Goal: Information Seeking & Learning: Learn about a topic

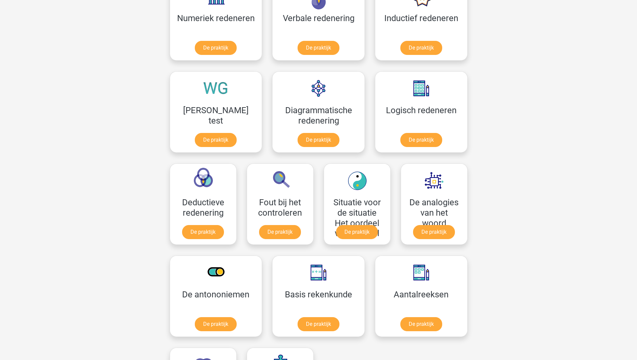
scroll to position [151, 0]
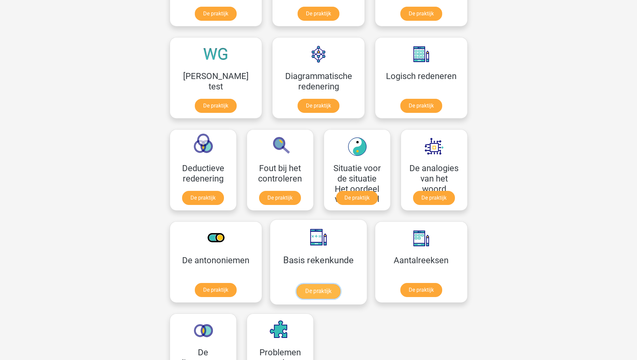
click at [297, 295] on link "De praktijk" at bounding box center [319, 291] width 44 height 15
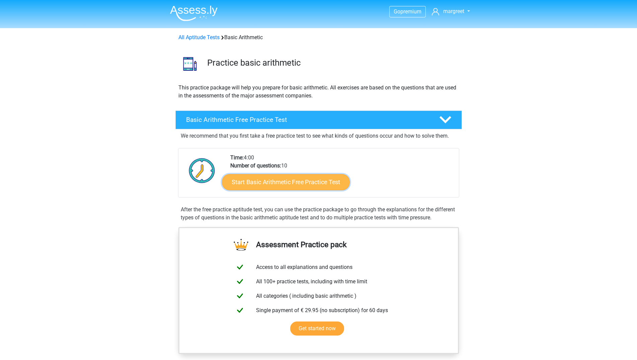
click at [262, 179] on link "Start Basic Arithmetic Free Practice Test" at bounding box center [286, 182] width 128 height 16
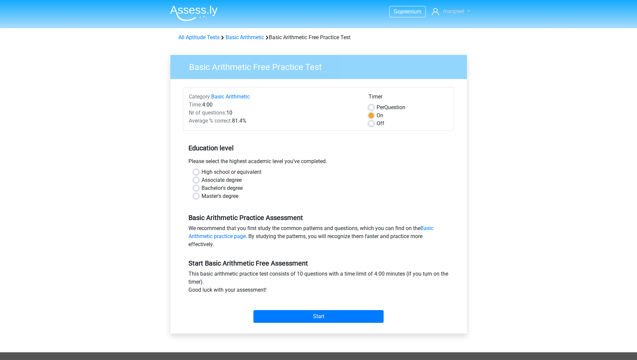
click at [462, 11] on span "margreet" at bounding box center [453, 11] width 21 height 6
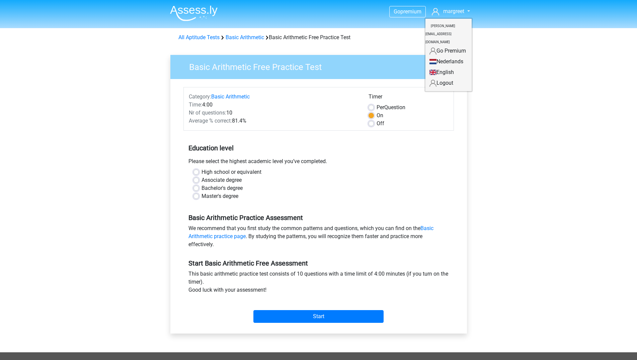
click at [446, 56] on link "Nederlands" at bounding box center [448, 61] width 46 height 11
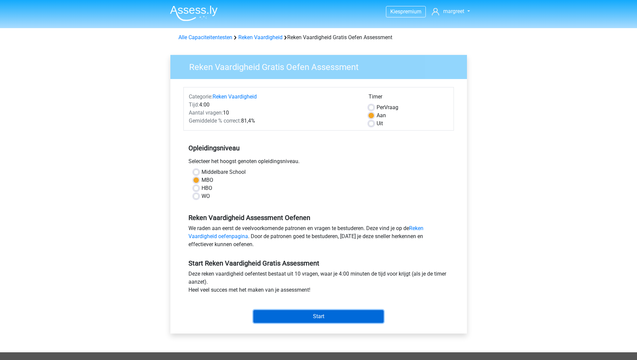
click at [324, 313] on input "Start" at bounding box center [318, 316] width 130 height 13
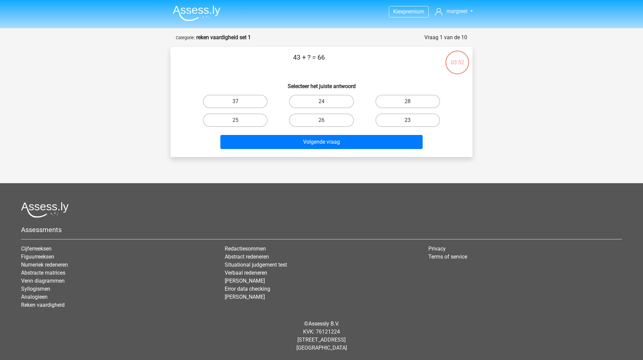
click at [415, 121] on label "23" at bounding box center [407, 119] width 65 height 13
click at [412, 121] on input "23" at bounding box center [409, 122] width 4 height 4
radio input "true"
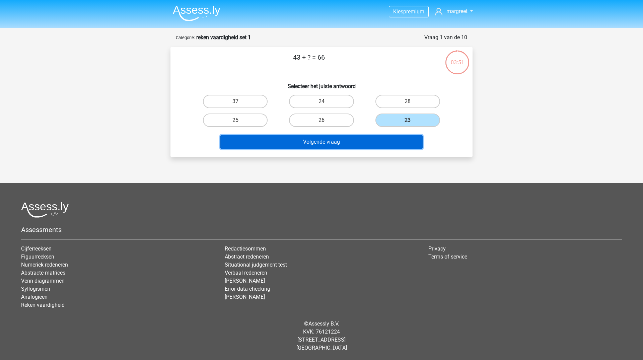
click at [325, 140] on button "Volgende vraag" at bounding box center [321, 142] width 203 height 14
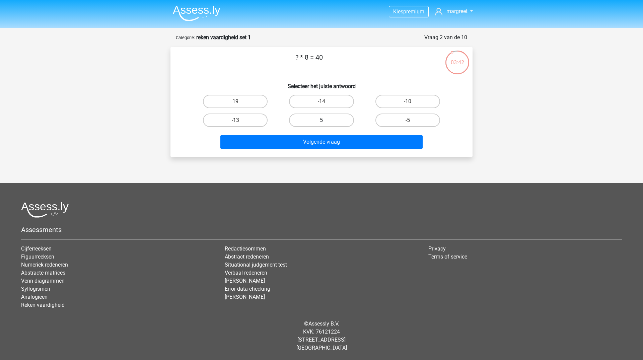
click at [317, 121] on label "5" at bounding box center [321, 119] width 65 height 13
click at [321, 121] on input "5" at bounding box center [323, 122] width 4 height 4
radio input "true"
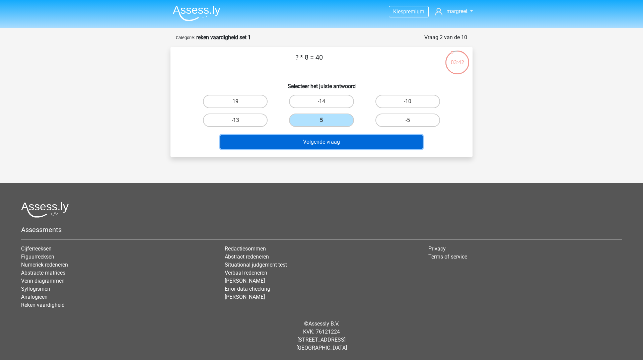
click at [322, 140] on button "Volgende vraag" at bounding box center [321, 142] width 203 height 14
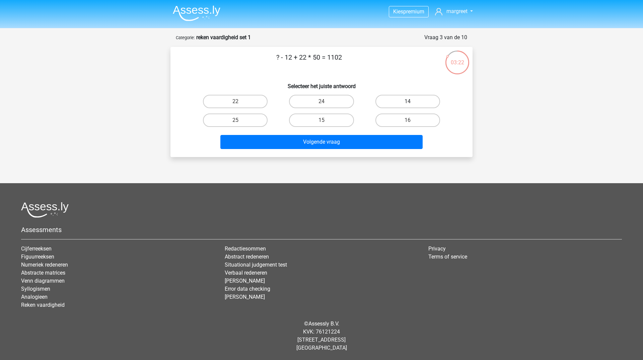
click at [401, 100] on label "14" at bounding box center [407, 101] width 65 height 13
click at [407, 101] on input "14" at bounding box center [409, 103] width 4 height 4
radio input "true"
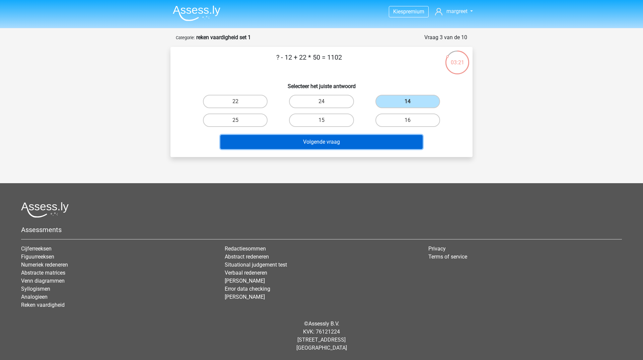
click at [319, 142] on button "Volgende vraag" at bounding box center [321, 142] width 203 height 14
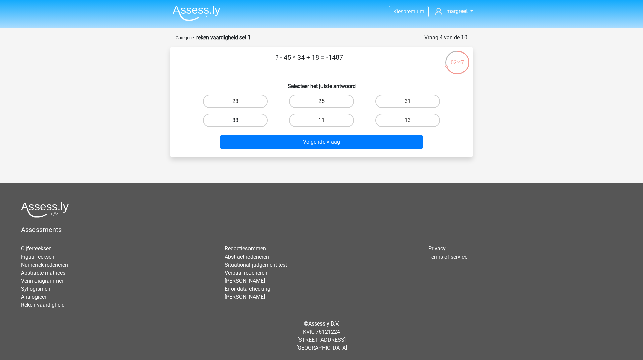
click at [233, 119] on label "33" at bounding box center [235, 119] width 65 height 13
click at [235, 120] on input "33" at bounding box center [237, 122] width 4 height 4
radio input "true"
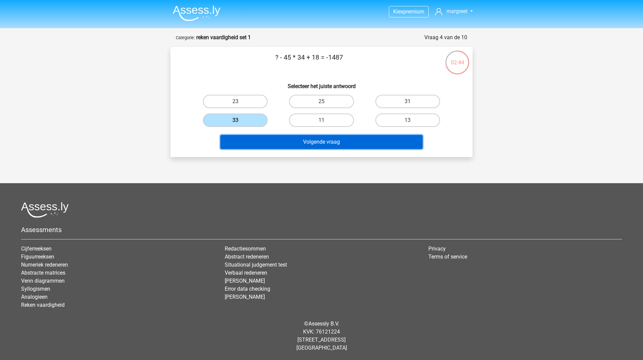
click at [322, 140] on button "Volgende vraag" at bounding box center [321, 142] width 203 height 14
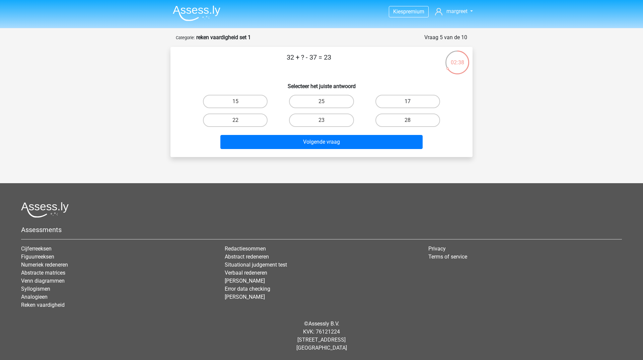
click at [415, 101] on label "17" at bounding box center [407, 101] width 65 height 13
click at [412, 101] on input "17" at bounding box center [409, 103] width 4 height 4
radio input "true"
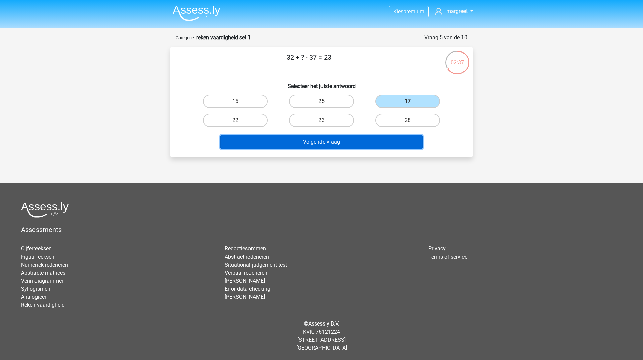
click at [329, 142] on button "Volgende vraag" at bounding box center [321, 142] width 203 height 14
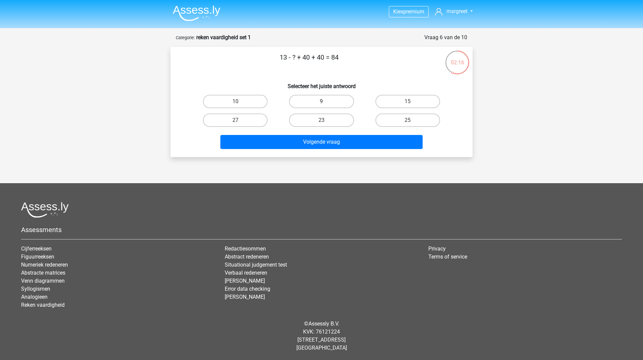
click at [334, 99] on label "9" at bounding box center [321, 101] width 65 height 13
click at [326, 101] on input "9" at bounding box center [323, 103] width 4 height 4
radio input "true"
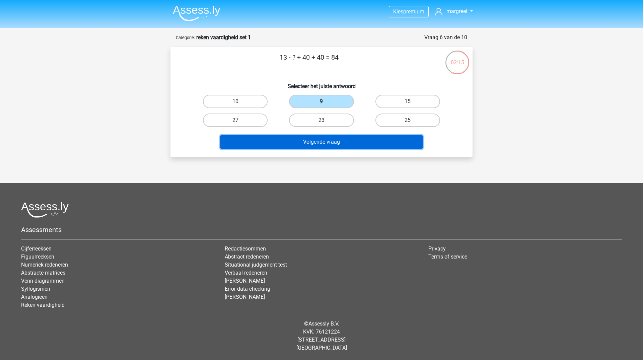
click at [326, 141] on button "Volgende vraag" at bounding box center [321, 142] width 203 height 14
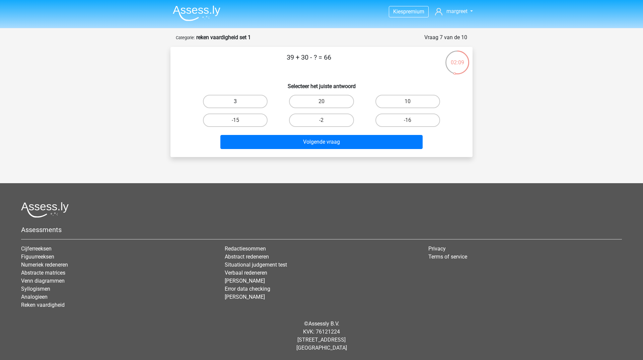
click at [235, 99] on label "3" at bounding box center [235, 101] width 65 height 13
click at [235, 101] on input "3" at bounding box center [237, 103] width 4 height 4
radio input "true"
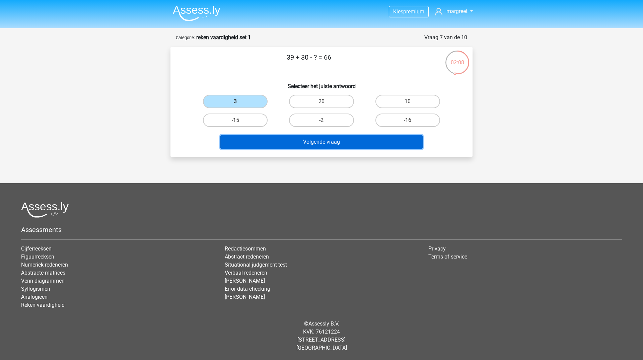
click at [331, 142] on button "Volgende vraag" at bounding box center [321, 142] width 203 height 14
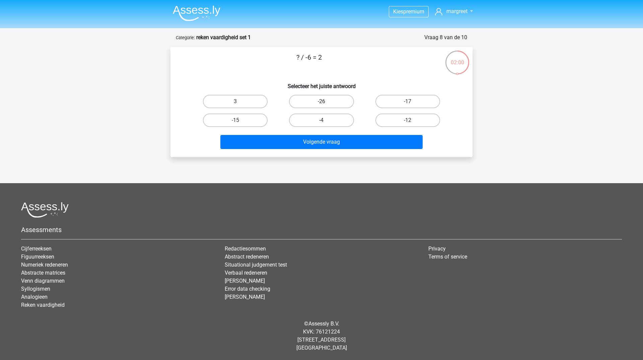
click at [320, 100] on label "-26" at bounding box center [321, 101] width 65 height 13
click at [321, 101] on input "-26" at bounding box center [323, 103] width 4 height 4
radio input "true"
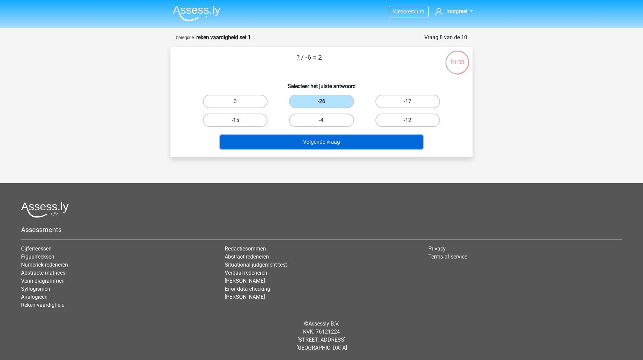
click at [322, 141] on button "Volgende vraag" at bounding box center [321, 142] width 203 height 14
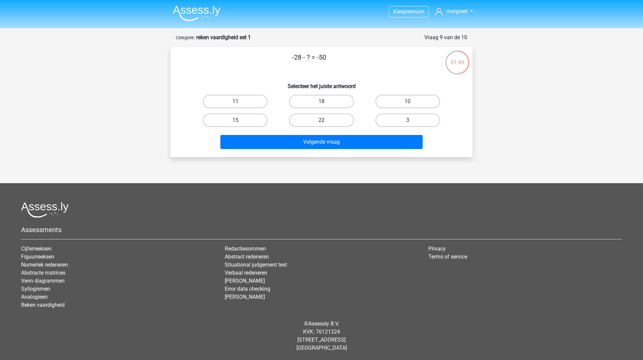
click at [327, 120] on label "22" at bounding box center [321, 119] width 65 height 13
click at [326, 120] on input "22" at bounding box center [323, 122] width 4 height 4
radio input "true"
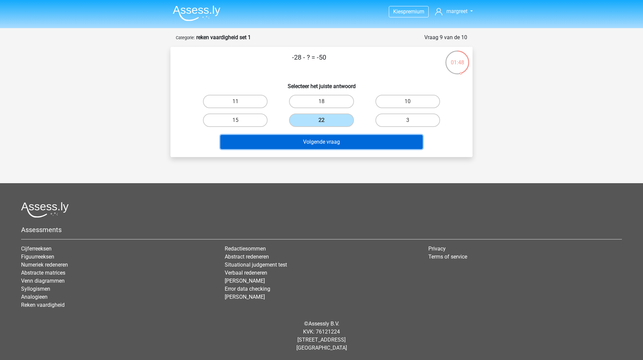
click at [323, 142] on button "Volgende vraag" at bounding box center [321, 142] width 203 height 14
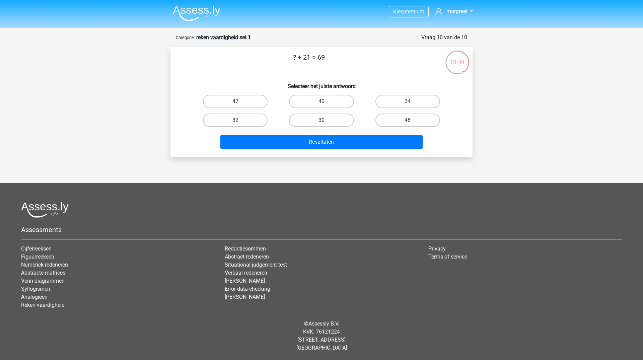
click at [410, 120] on input "48" at bounding box center [409, 122] width 4 height 4
radio input "true"
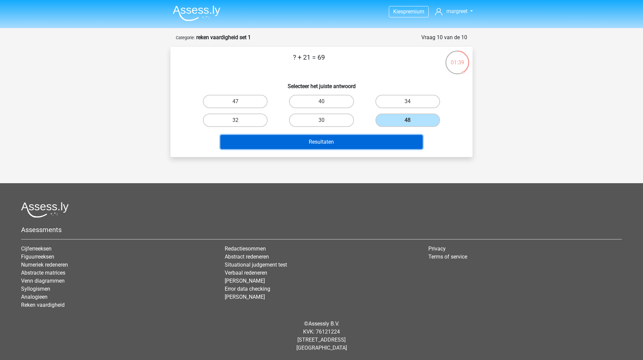
click at [325, 140] on button "Resultaten" at bounding box center [321, 142] width 203 height 14
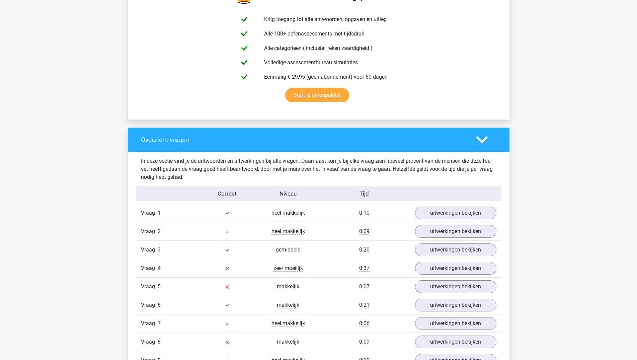
scroll to position [410, 0]
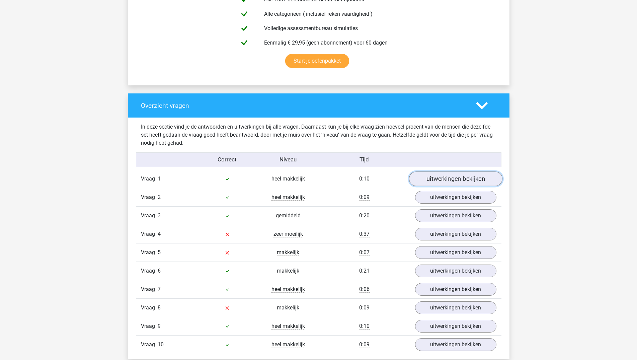
click at [448, 176] on link "uitwerkingen bekijken" at bounding box center [455, 178] width 93 height 15
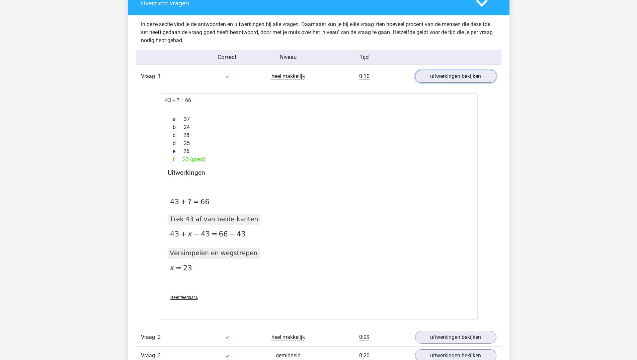
scroll to position [546, 0]
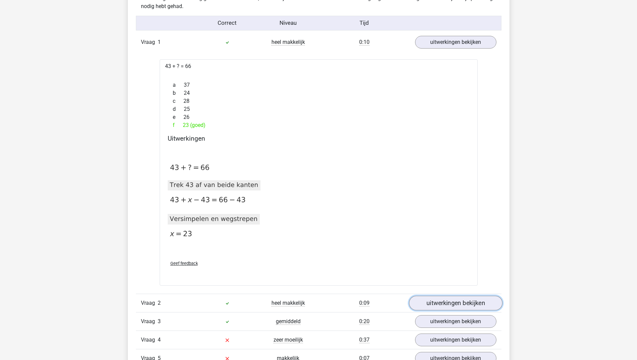
click at [452, 302] on link "uitwerkingen bekijken" at bounding box center [455, 303] width 93 height 15
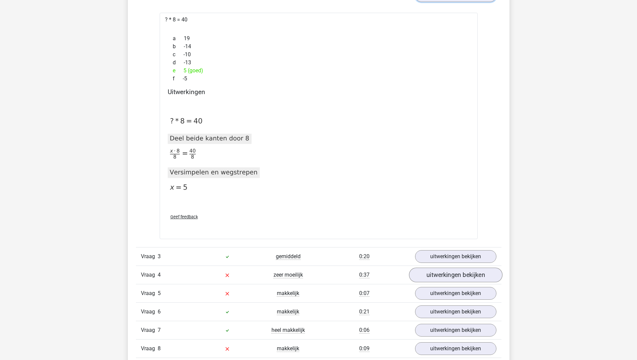
scroll to position [922, 0]
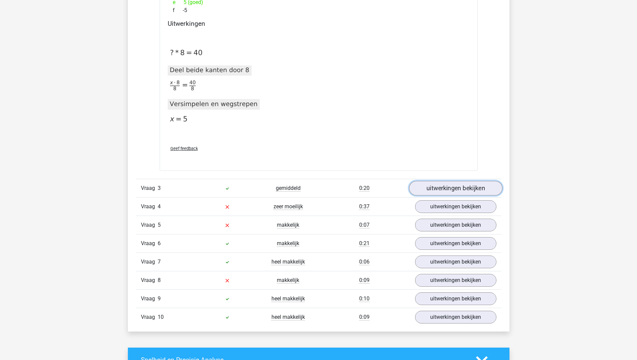
click at [448, 187] on link "uitwerkingen bekijken" at bounding box center [455, 188] width 93 height 15
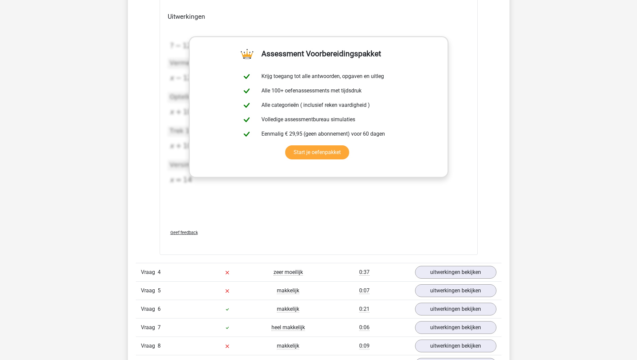
scroll to position [1263, 0]
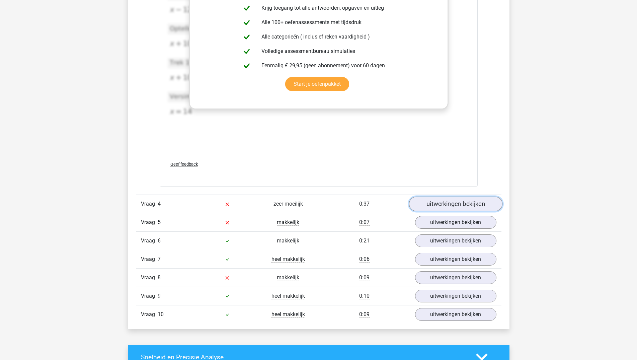
click at [458, 204] on link "uitwerkingen bekijken" at bounding box center [455, 204] width 93 height 15
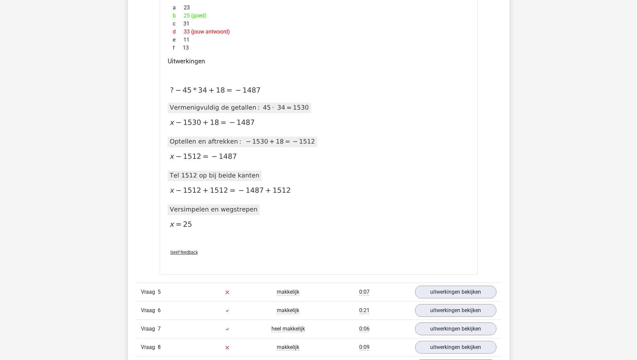
scroll to position [1570, 0]
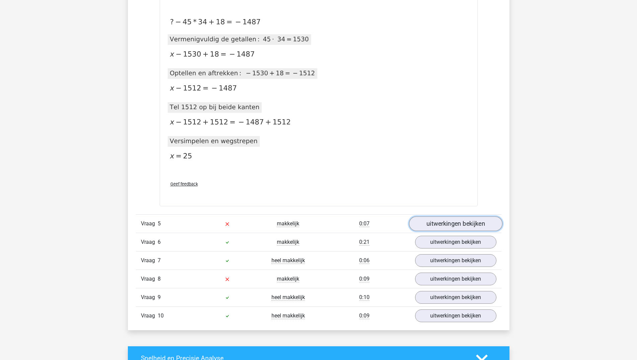
click at [440, 223] on link "uitwerkingen bekijken" at bounding box center [455, 223] width 93 height 15
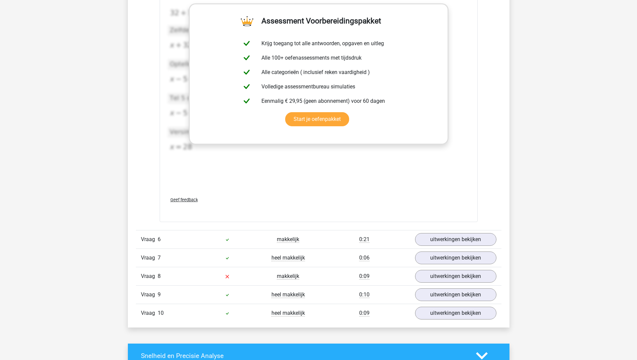
scroll to position [1980, 0]
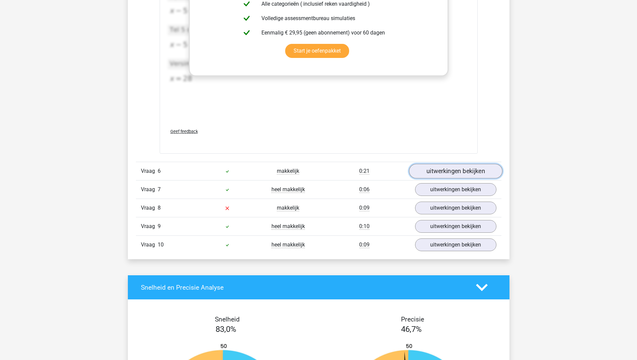
click at [435, 167] on link "uitwerkingen bekijken" at bounding box center [455, 171] width 93 height 15
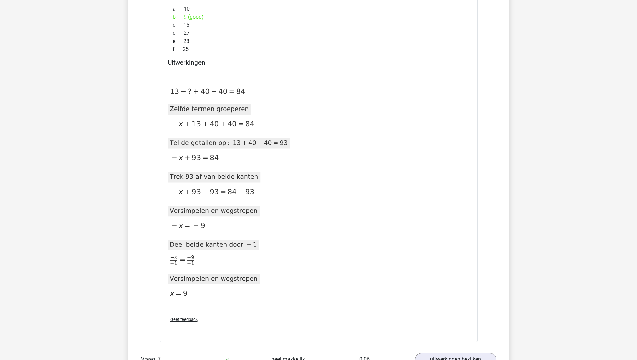
scroll to position [2356, 0]
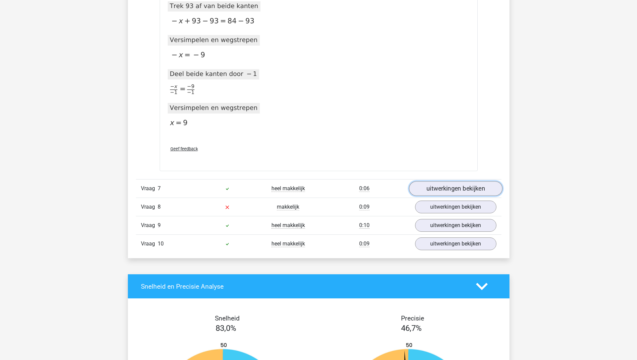
click at [447, 187] on link "uitwerkingen bekijken" at bounding box center [455, 188] width 93 height 15
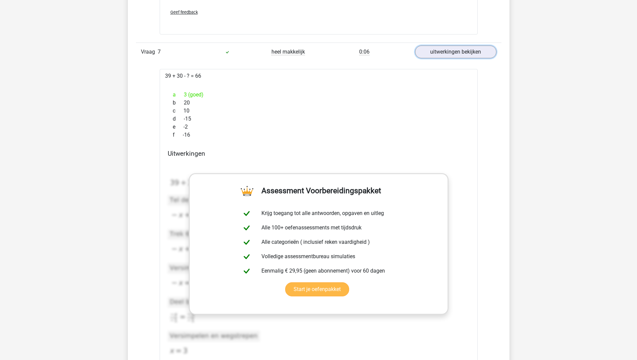
scroll to position [2629, 0]
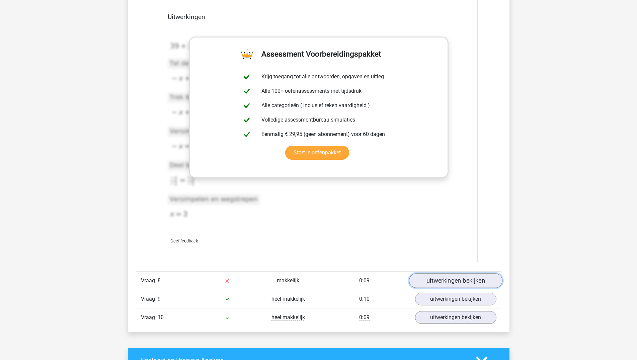
click at [463, 283] on link "uitwerkingen bekijken" at bounding box center [455, 280] width 93 height 15
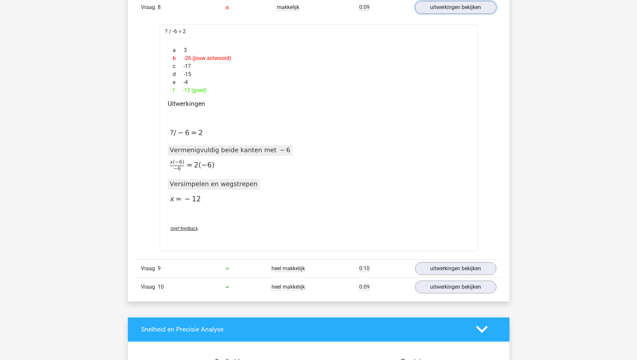
scroll to position [2936, 0]
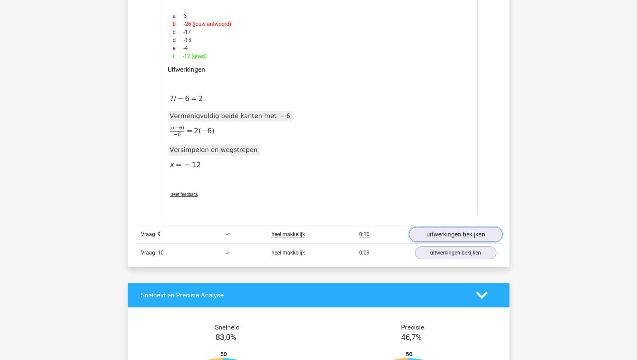
click at [458, 234] on link "uitwerkingen bekijken" at bounding box center [455, 234] width 93 height 15
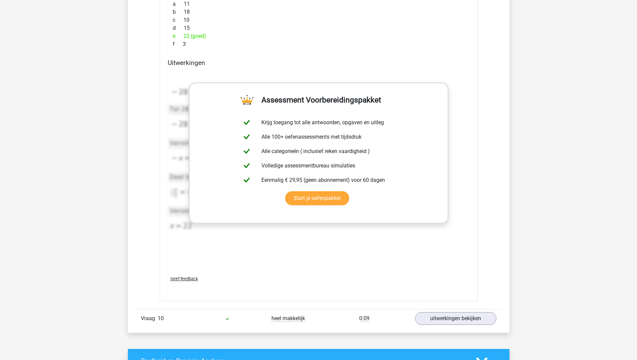
scroll to position [3380, 0]
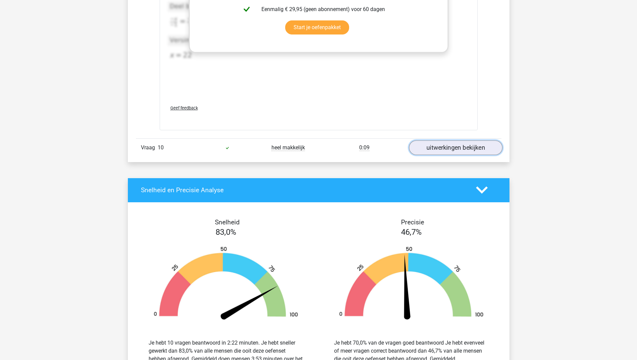
click at [443, 150] on link "uitwerkingen bekijken" at bounding box center [455, 147] width 93 height 15
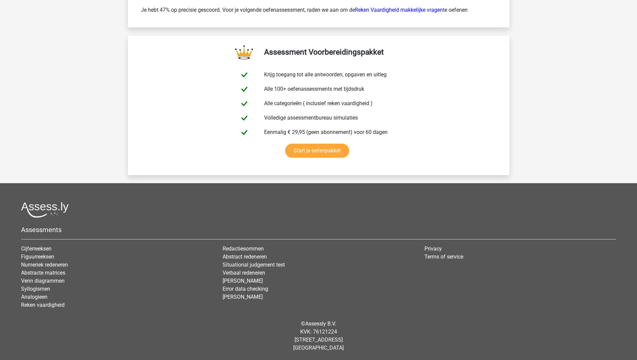
scroll to position [4024, 0]
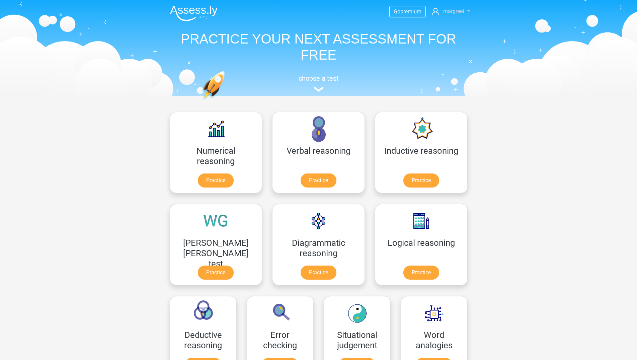
click at [455, 12] on span "margreet" at bounding box center [453, 11] width 21 height 6
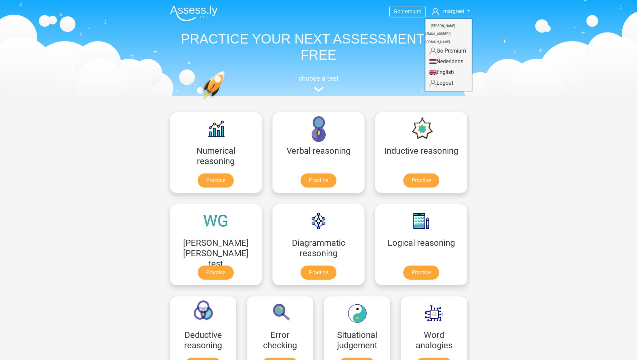
click at [445, 56] on link "Nederlands" at bounding box center [448, 61] width 46 height 11
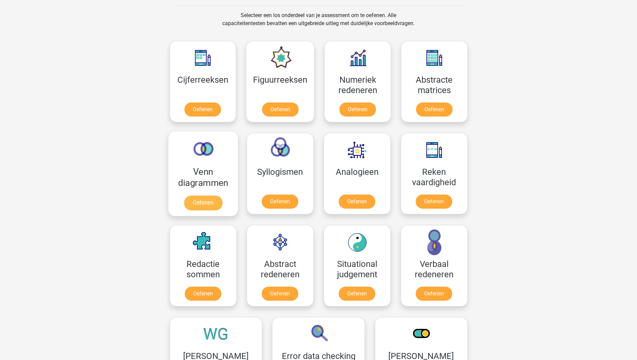
scroll to position [307, 0]
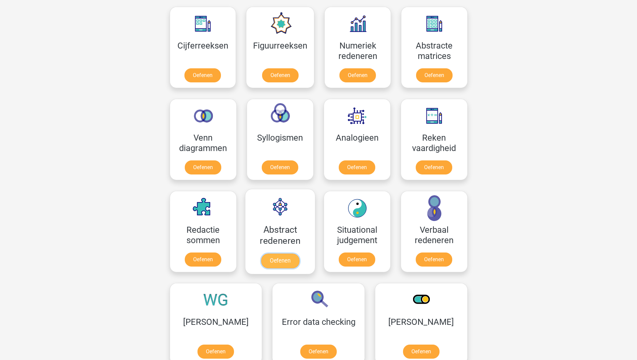
click at [270, 259] on link "Oefenen" at bounding box center [280, 260] width 38 height 15
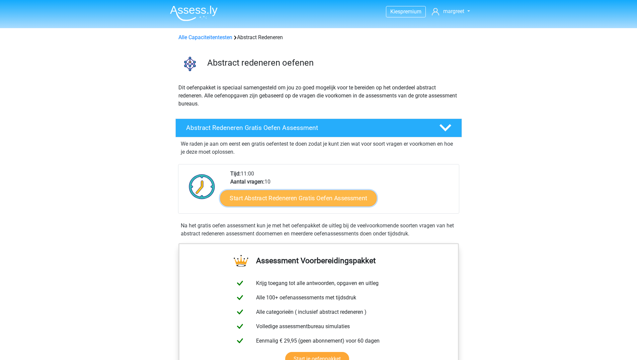
click at [268, 195] on link "Start Abstract Redeneren Gratis Oefen Assessment" at bounding box center [298, 198] width 157 height 16
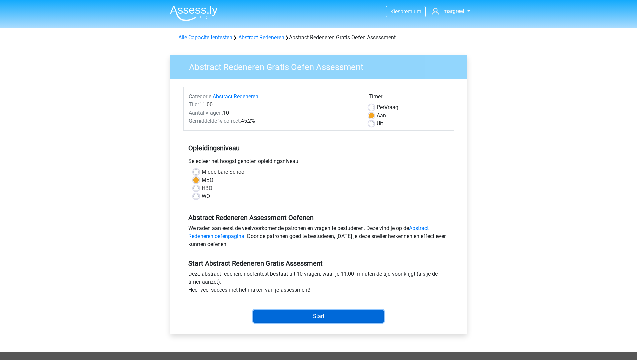
click at [315, 315] on input "Start" at bounding box center [318, 316] width 130 height 13
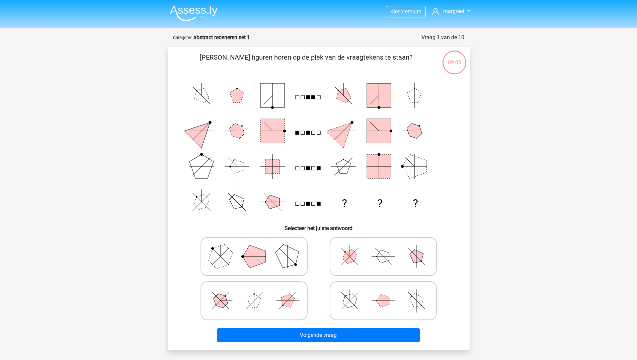
click at [266, 303] on icon at bounding box center [254, 300] width 100 height 33
click at [258, 292] on input "radio" at bounding box center [256, 290] width 4 height 4
radio input "true"
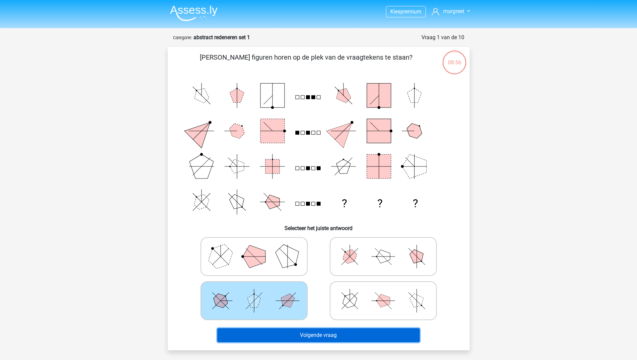
click at [313, 332] on button "Volgende vraag" at bounding box center [318, 335] width 203 height 14
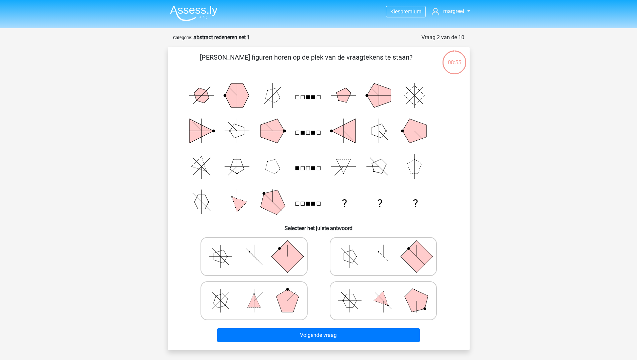
scroll to position [33, 0]
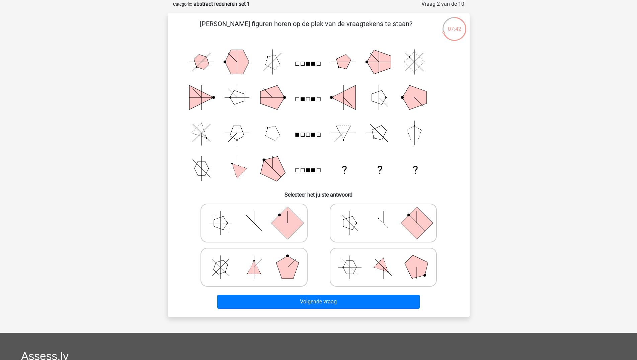
click at [356, 274] on icon at bounding box center [383, 266] width 100 height 33
click at [383, 259] on input "radio" at bounding box center [385, 256] width 4 height 4
radio input "true"
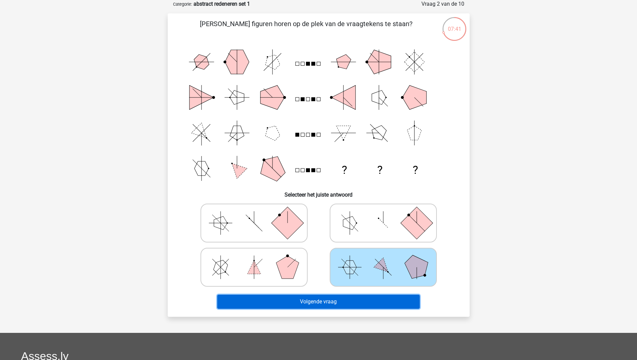
click at [328, 303] on button "Volgende vraag" at bounding box center [318, 302] width 203 height 14
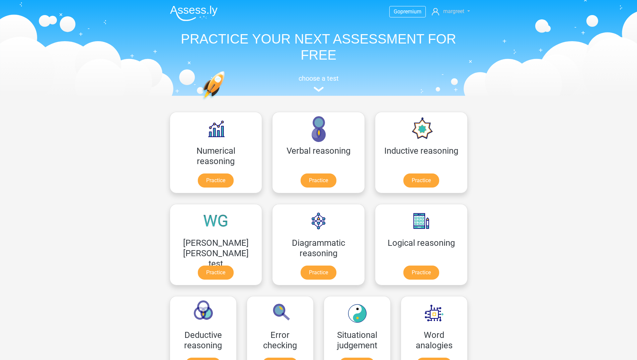
click at [450, 10] on span "margreet" at bounding box center [453, 11] width 21 height 6
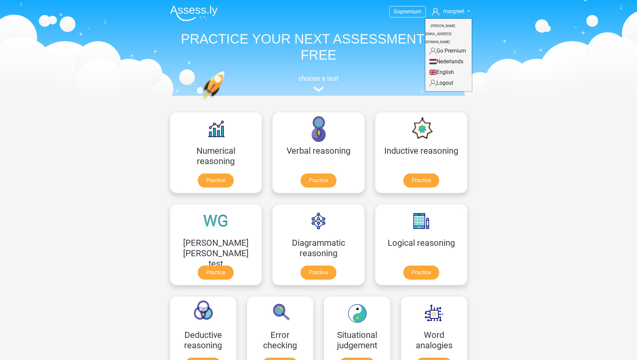
click at [447, 56] on link "Nederlands" at bounding box center [448, 61] width 46 height 11
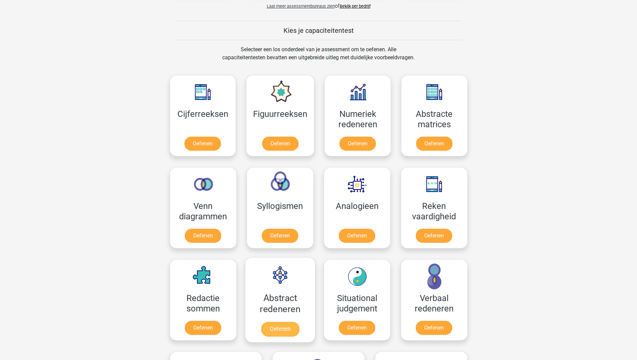
scroll to position [273, 0]
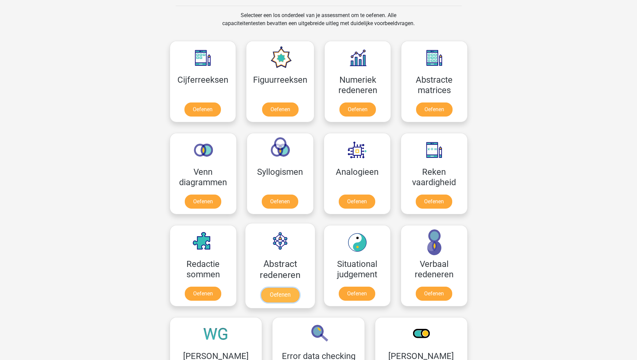
click at [292, 288] on link "Oefenen" at bounding box center [280, 295] width 38 height 15
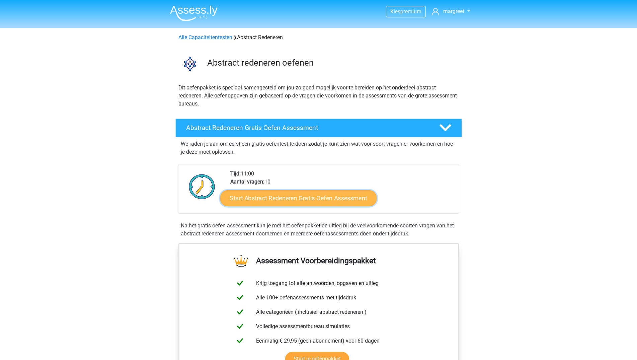
click at [312, 196] on link "Start Abstract Redeneren Gratis Oefen Assessment" at bounding box center [298, 198] width 157 height 16
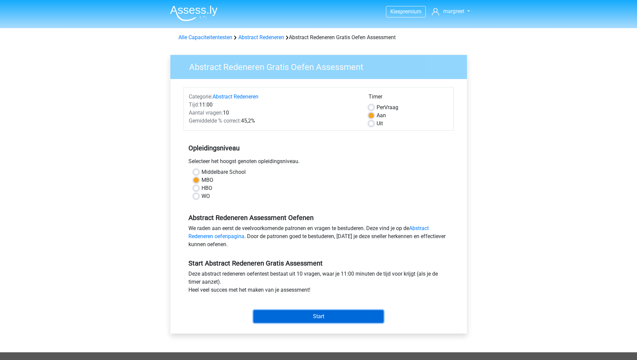
click at [317, 313] on input "Start" at bounding box center [318, 316] width 130 height 13
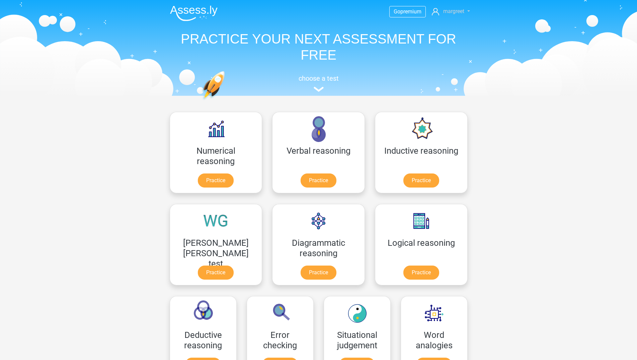
click at [451, 11] on span "margreet" at bounding box center [453, 11] width 21 height 6
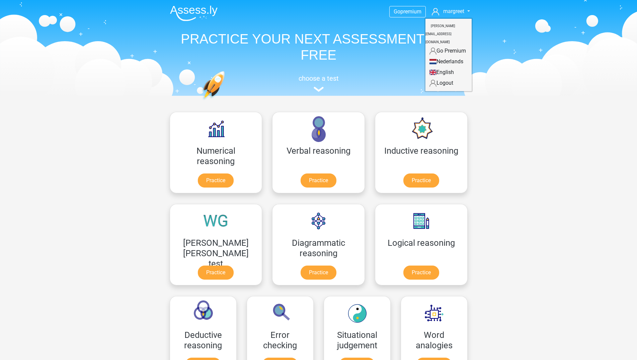
click at [447, 56] on link "Nederlands" at bounding box center [448, 61] width 46 height 11
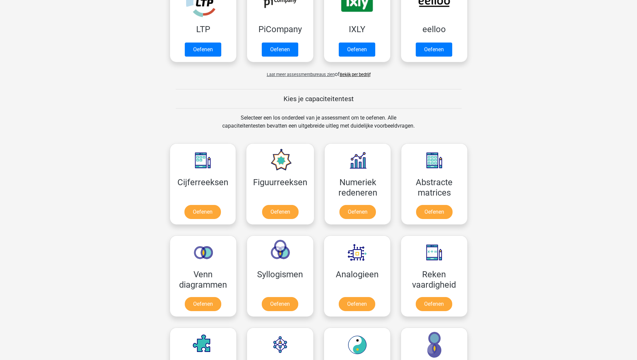
scroll to position [307, 0]
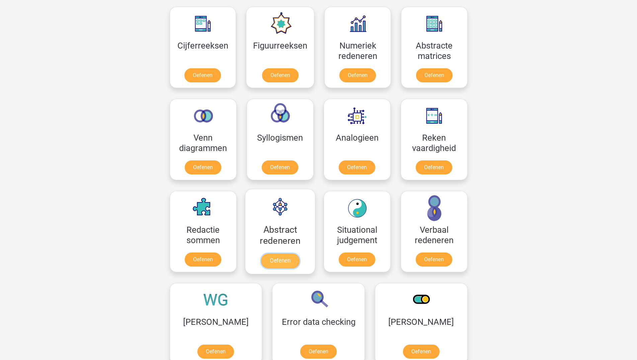
click at [280, 253] on link "Oefenen" at bounding box center [280, 260] width 38 height 15
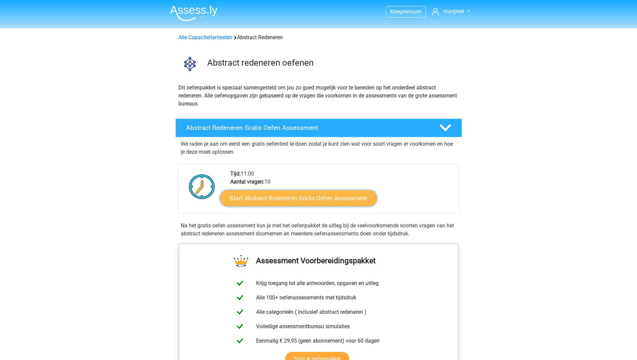
click at [279, 200] on link "Start Abstract Redeneren Gratis Oefen Assessment" at bounding box center [298, 198] width 157 height 16
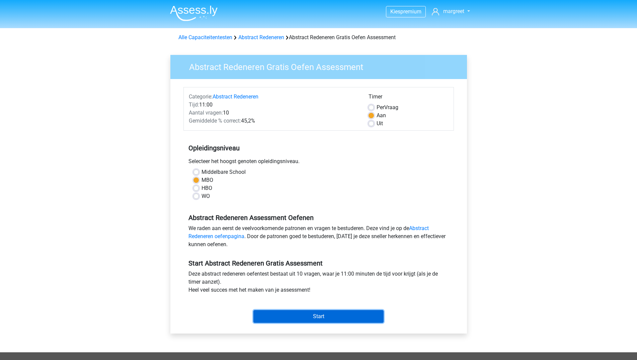
click at [321, 316] on input "Start" at bounding box center [318, 316] width 130 height 13
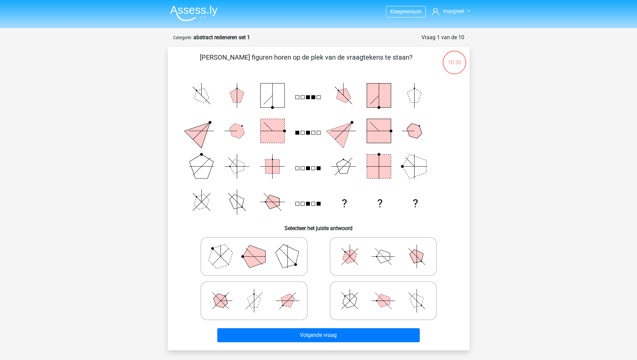
click at [352, 302] on polygon at bounding box center [349, 300] width 19 height 19
click at [383, 292] on input "radio" at bounding box center [385, 290] width 4 height 4
radio input "true"
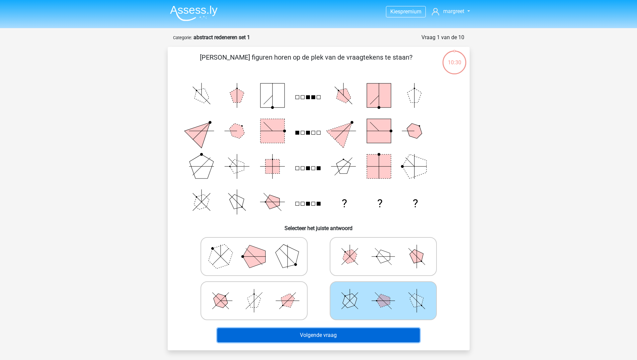
click at [317, 333] on button "Volgende vraag" at bounding box center [318, 335] width 203 height 14
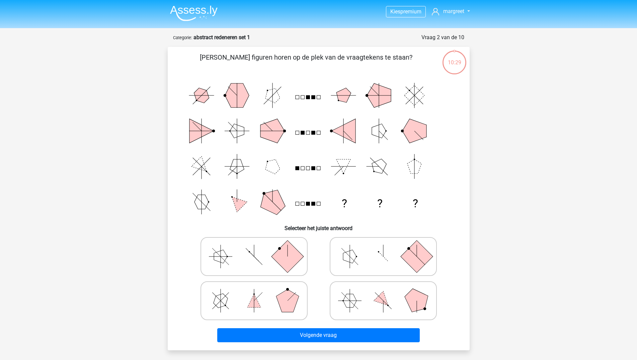
scroll to position [33, 0]
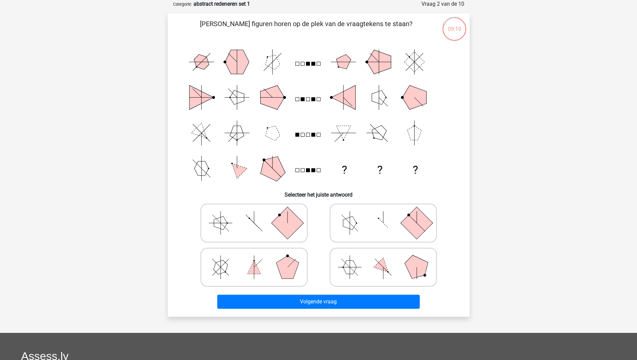
click at [367, 264] on icon at bounding box center [383, 266] width 100 height 33
click at [383, 259] on input "radio" at bounding box center [385, 256] width 4 height 4
radio input "true"
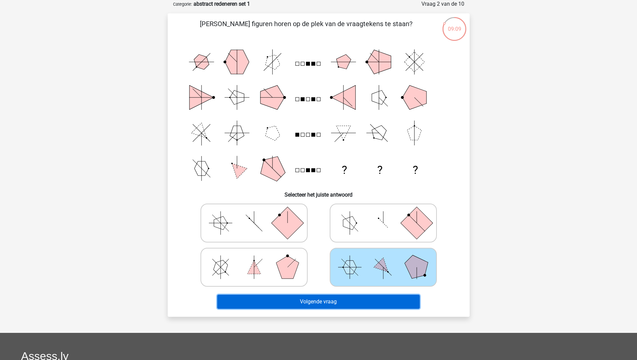
click at [304, 301] on button "Volgende vraag" at bounding box center [318, 302] width 203 height 14
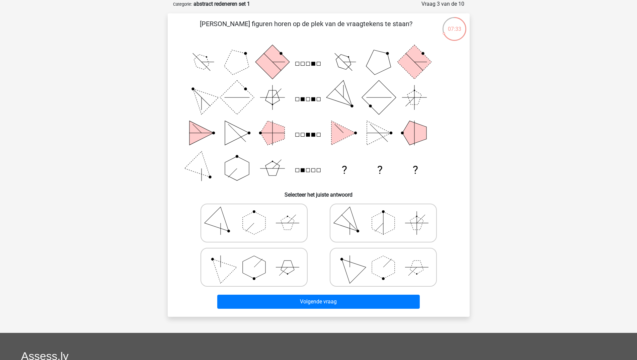
click at [352, 269] on polygon at bounding box center [349, 267] width 32 height 32
click at [383, 259] on input "radio" at bounding box center [385, 256] width 4 height 4
radio input "true"
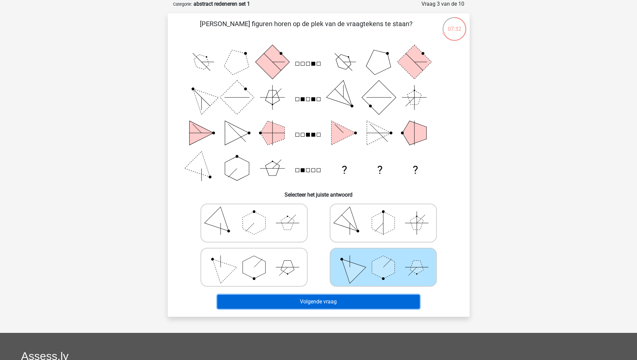
click at [312, 301] on button "Volgende vraag" at bounding box center [318, 302] width 203 height 14
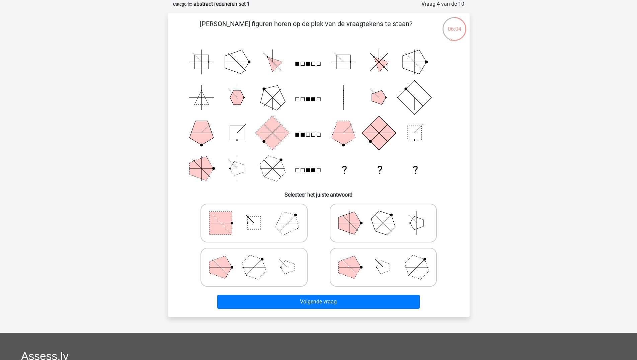
click at [383, 269] on polygon at bounding box center [383, 266] width 13 height 13
click at [383, 259] on input "radio" at bounding box center [385, 256] width 4 height 4
radio input "true"
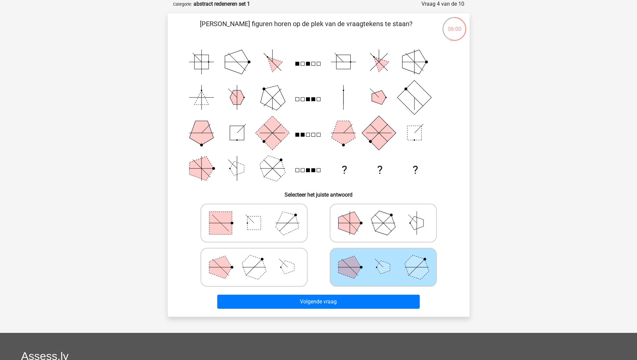
click at [256, 269] on polygon at bounding box center [254, 267] width 32 height 32
click at [256, 259] on input "radio" at bounding box center [256, 256] width 4 height 4
radio input "true"
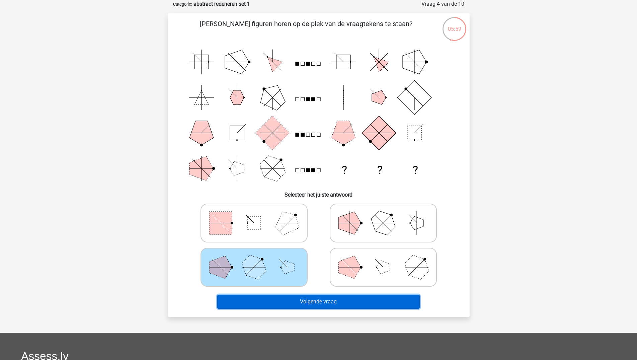
click at [315, 300] on button "Volgende vraag" at bounding box center [318, 302] width 203 height 14
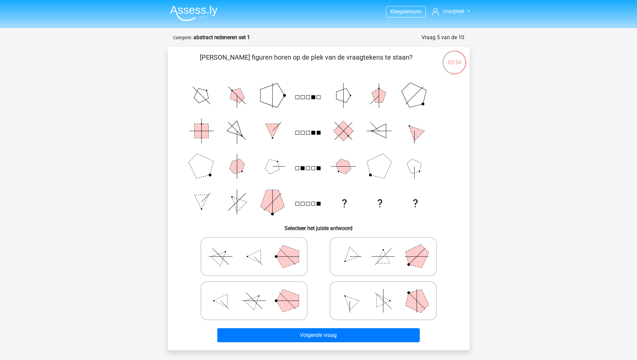
scroll to position [34, 0]
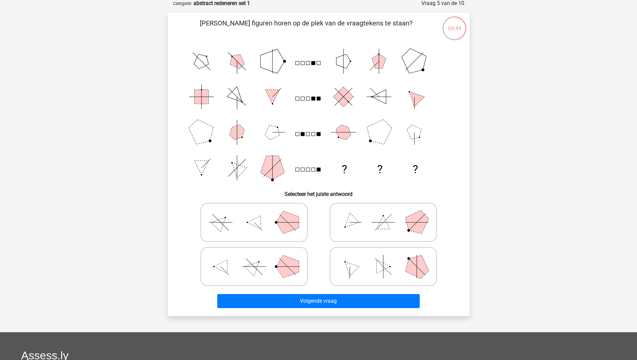
click at [243, 270] on icon at bounding box center [254, 266] width 100 height 33
click at [254, 258] on input "radio" at bounding box center [256, 256] width 4 height 4
radio input "true"
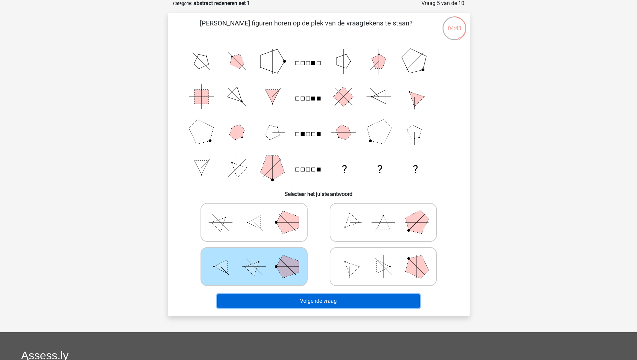
click at [333, 296] on button "Volgende vraag" at bounding box center [318, 301] width 203 height 14
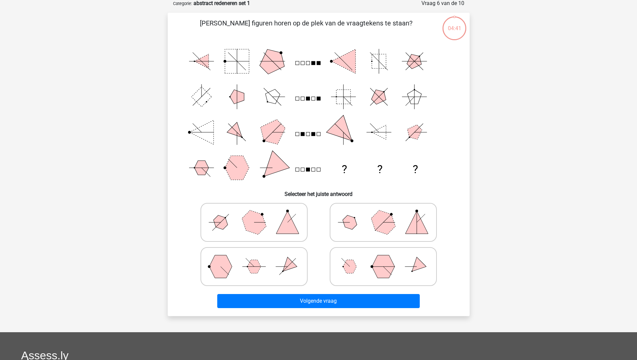
scroll to position [33, 0]
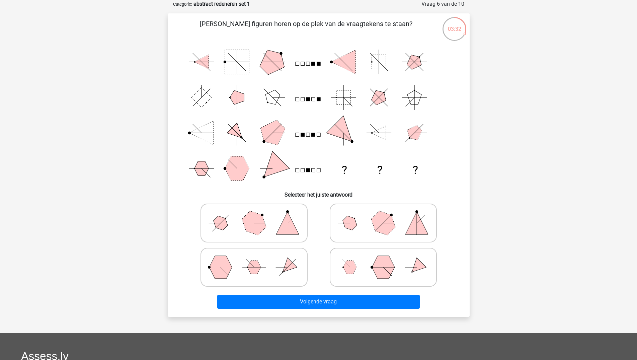
click at [285, 221] on polygon at bounding box center [287, 223] width 23 height 23
click at [258, 215] on input "radio" at bounding box center [256, 212] width 4 height 4
radio input "true"
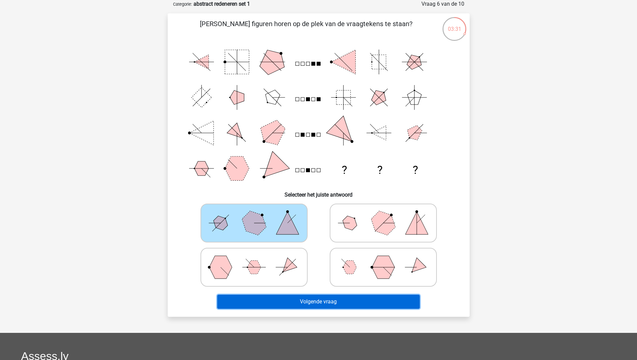
click at [324, 299] on button "Volgende vraag" at bounding box center [318, 302] width 203 height 14
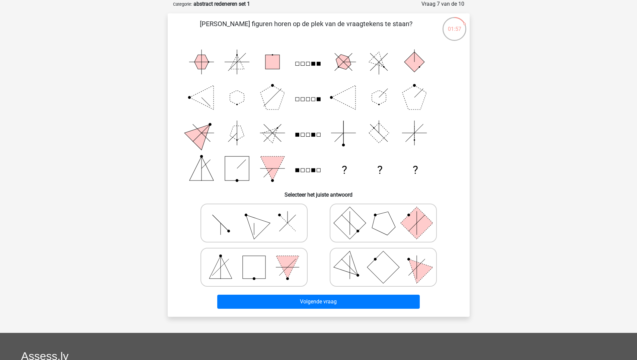
click at [414, 272] on polygon at bounding box center [416, 267] width 32 height 32
click at [388, 259] on input "radio" at bounding box center [385, 256] width 4 height 4
radio input "true"
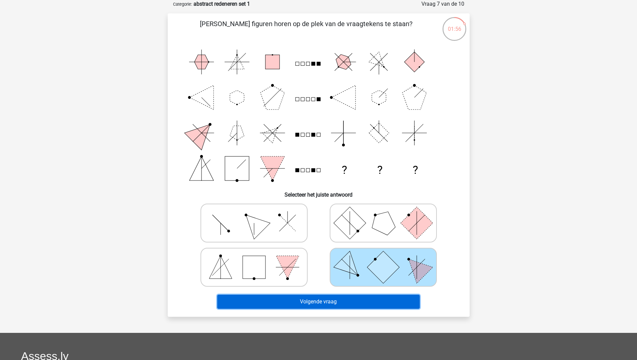
click at [325, 301] on button "Volgende vraag" at bounding box center [318, 302] width 203 height 14
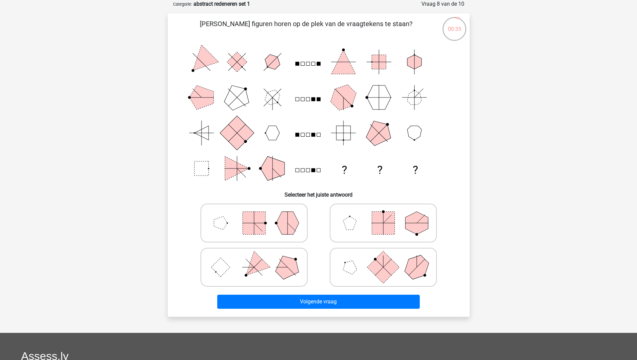
click at [260, 266] on polygon at bounding box center [254, 267] width 32 height 32
click at [258, 259] on input "radio" at bounding box center [256, 256] width 4 height 4
radio input "true"
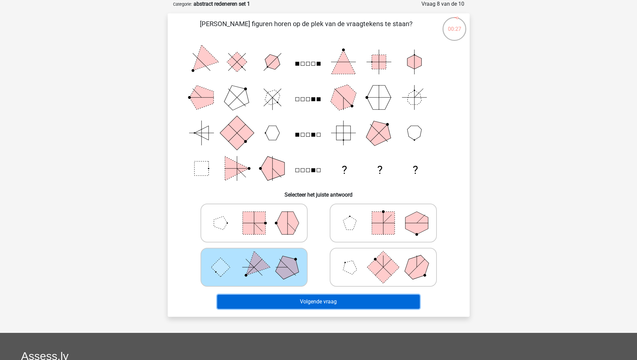
click at [326, 303] on button "Volgende vraag" at bounding box center [318, 302] width 203 height 14
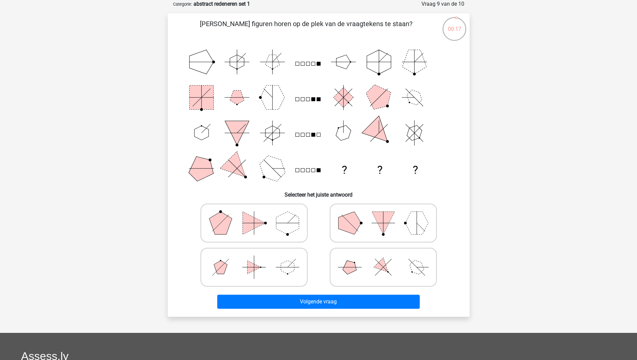
click at [274, 229] on icon at bounding box center [254, 222] width 100 height 33
click at [258, 215] on input "radio" at bounding box center [256, 212] width 4 height 4
radio input "true"
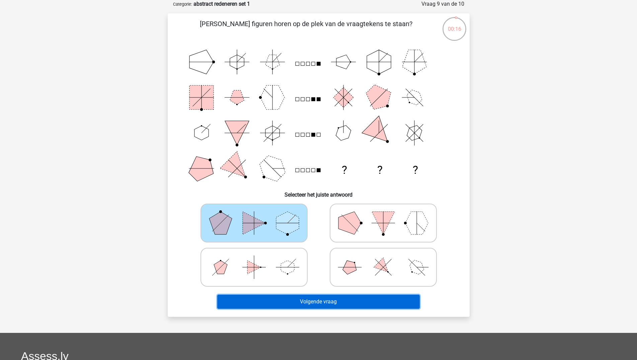
click at [326, 299] on button "Volgende vraag" at bounding box center [318, 302] width 203 height 14
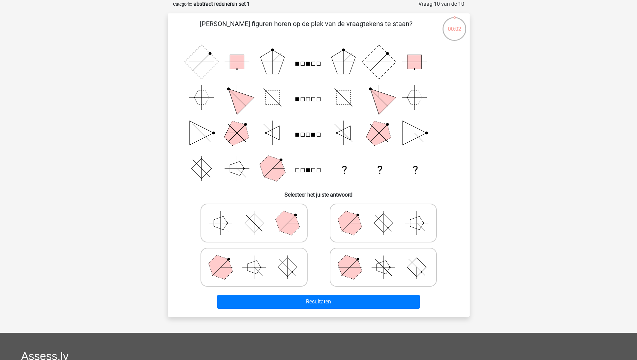
click at [282, 267] on rect at bounding box center [287, 266] width 19 height 19
click at [258, 259] on input "radio" at bounding box center [256, 256] width 4 height 4
radio input "true"
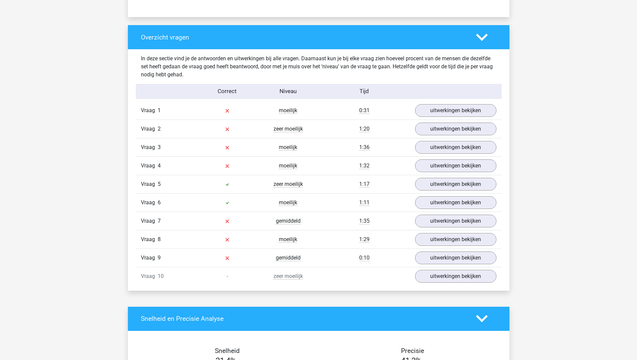
scroll to position [512, 0]
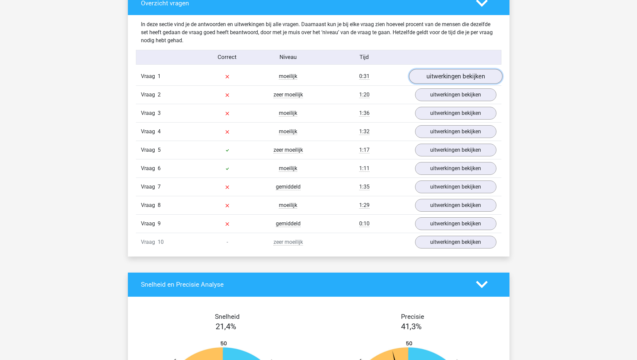
click at [459, 78] on link "uitwerkingen bekijken" at bounding box center [455, 76] width 93 height 15
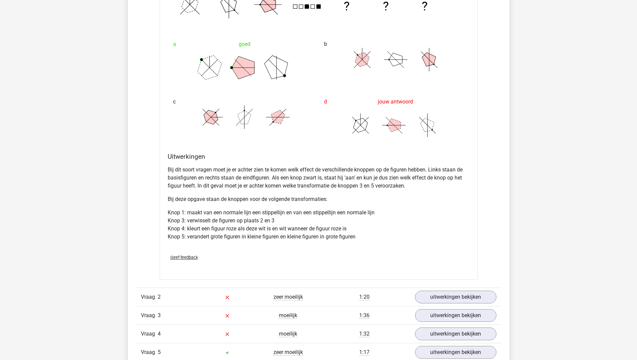
scroll to position [854, 0]
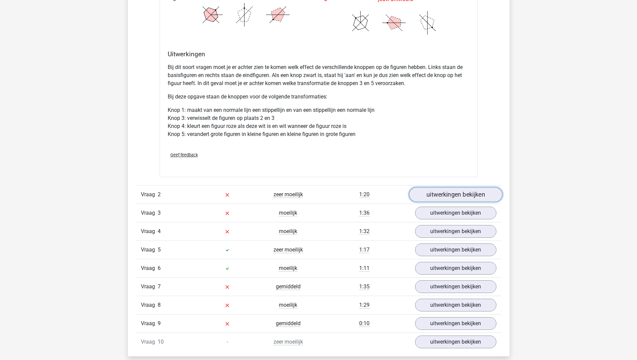
click at [451, 190] on link "uitwerkingen bekijken" at bounding box center [455, 194] width 93 height 15
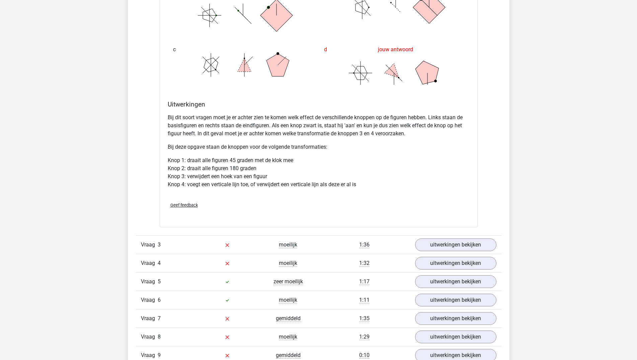
scroll to position [1331, 0]
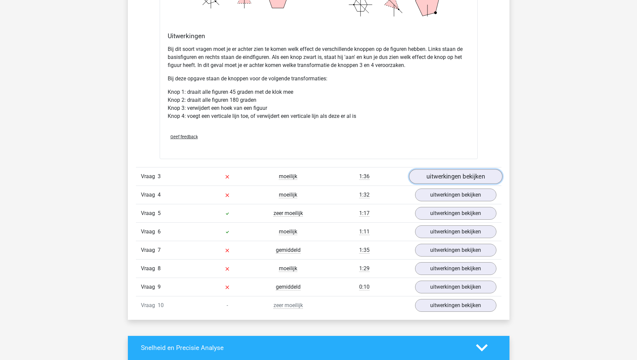
click at [444, 173] on link "uitwerkingen bekijken" at bounding box center [455, 176] width 93 height 15
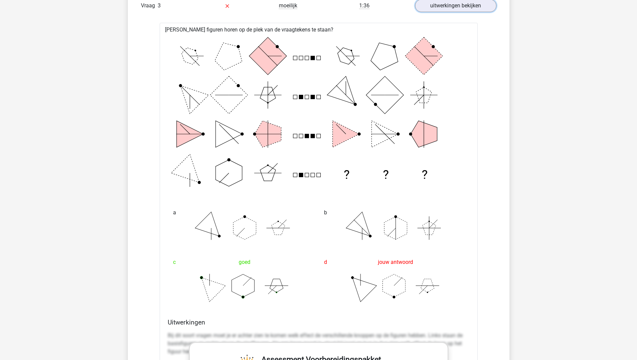
scroll to position [1434, 0]
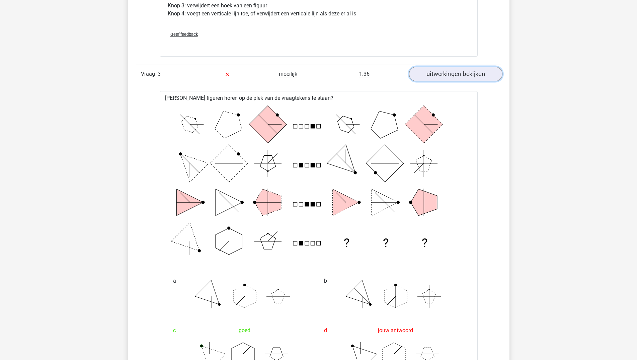
click at [442, 71] on link "uitwerkingen bekijken" at bounding box center [455, 74] width 93 height 15
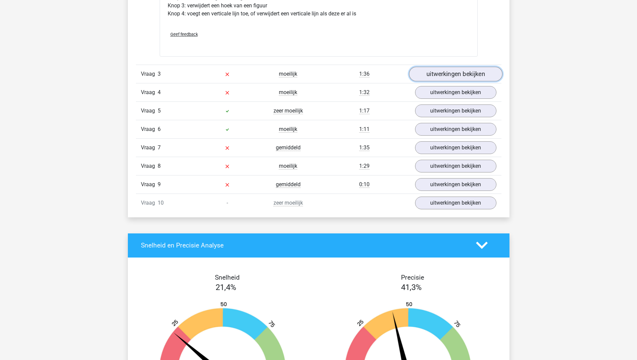
click at [449, 71] on link "uitwerkingen bekijken" at bounding box center [455, 74] width 93 height 15
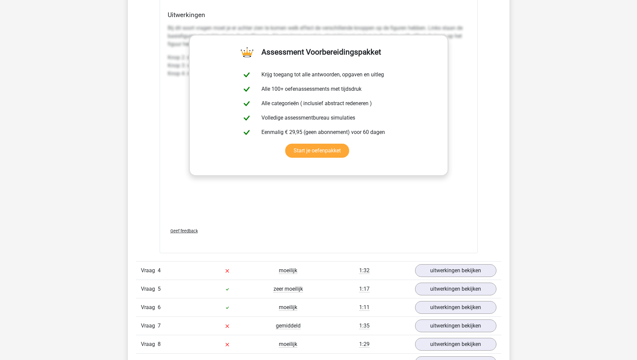
scroll to position [1946, 0]
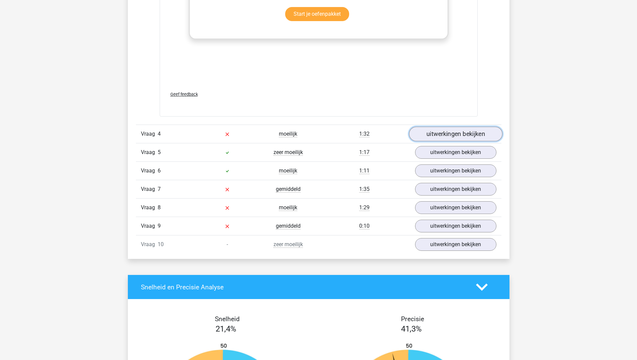
click at [452, 135] on link "uitwerkingen bekijken" at bounding box center [455, 134] width 93 height 15
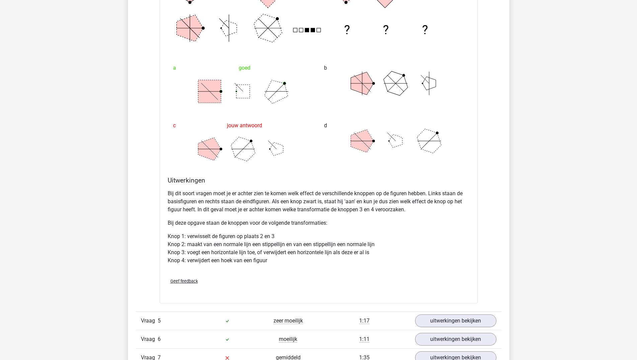
scroll to position [2390, 0]
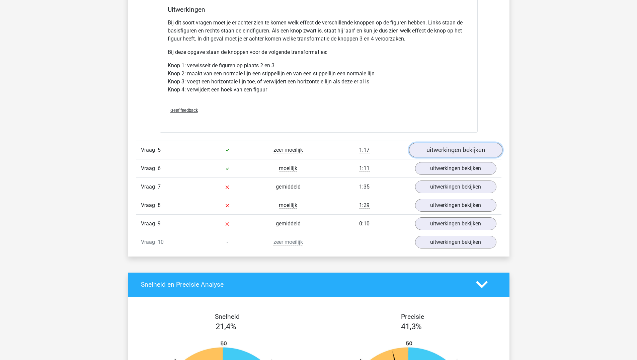
click at [438, 147] on link "uitwerkingen bekijken" at bounding box center [455, 150] width 93 height 15
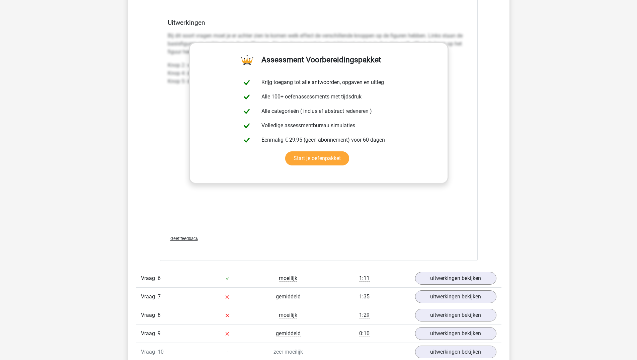
scroll to position [2970, 0]
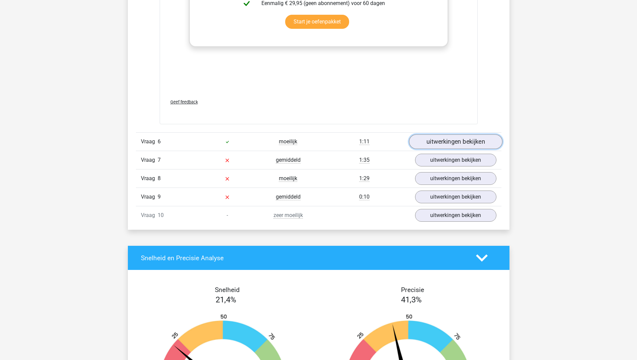
click at [438, 139] on link "uitwerkingen bekijken" at bounding box center [455, 142] width 93 height 15
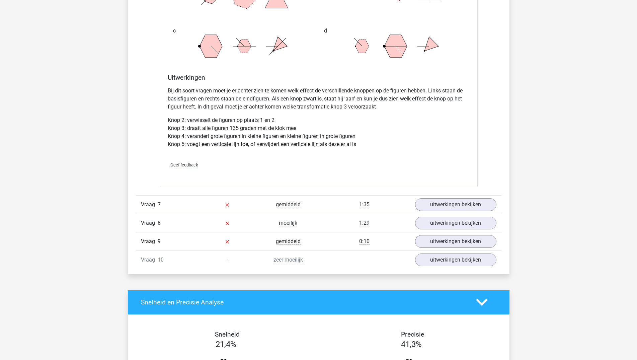
scroll to position [3380, 0]
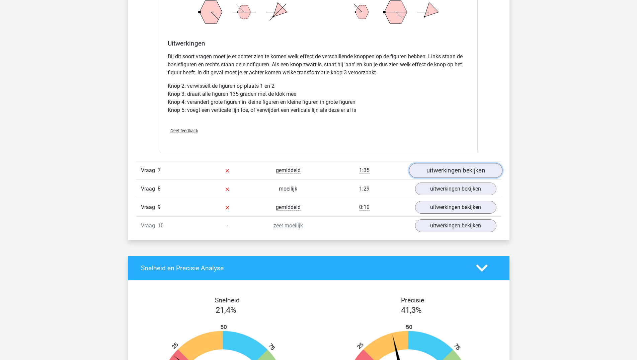
click at [456, 170] on link "uitwerkingen bekijken" at bounding box center [455, 170] width 93 height 15
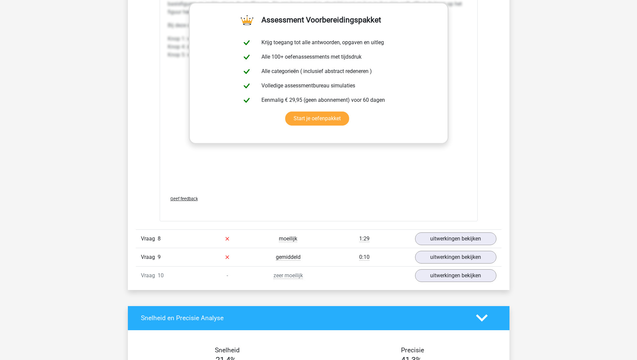
scroll to position [4029, 0]
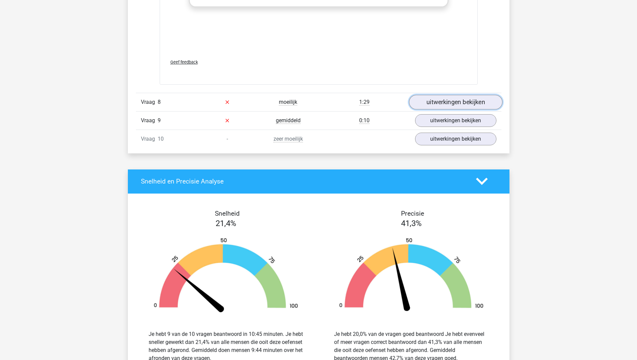
click at [447, 100] on link "uitwerkingen bekijken" at bounding box center [455, 102] width 93 height 15
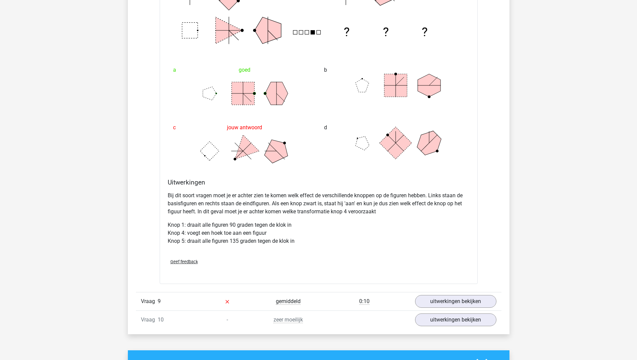
scroll to position [4302, 0]
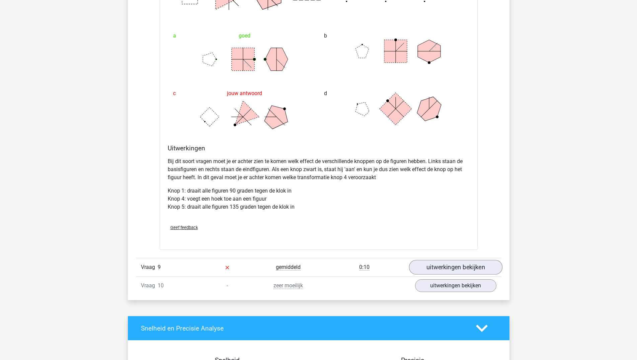
click at [442, 261] on div "Vraag 9 gemiddeld 0:10 uitwerkingen bekijken" at bounding box center [319, 267] width 366 height 18
click at [447, 269] on link "uitwerkingen bekijken" at bounding box center [455, 267] width 93 height 15
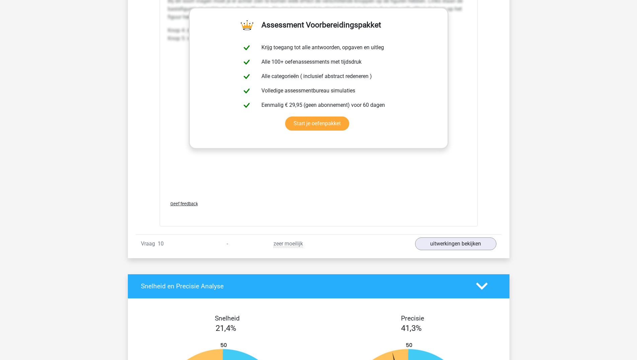
scroll to position [4837, 0]
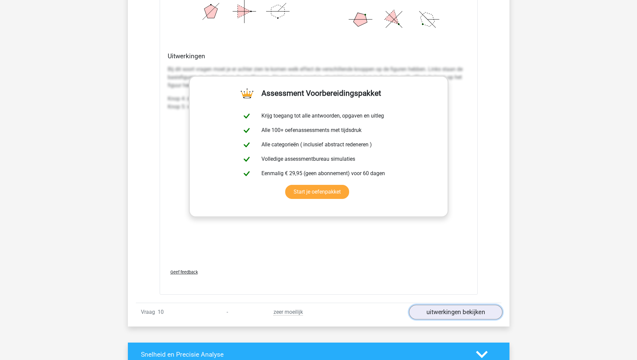
drag, startPoint x: 443, startPoint y: 313, endPoint x: 445, endPoint y: 309, distance: 4.6
click at [444, 314] on link "uitwerkingen bekijken" at bounding box center [455, 312] width 93 height 15
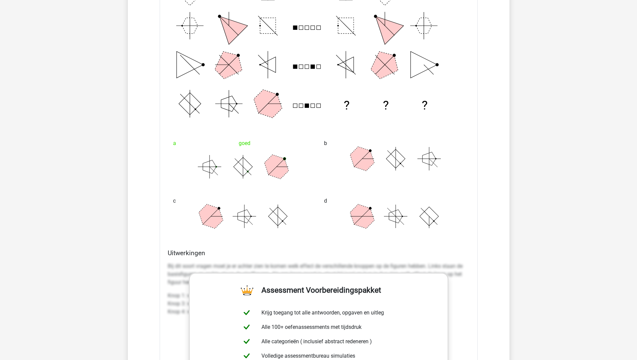
scroll to position [5418, 0]
